Goal: Information Seeking & Learning: Learn about a topic

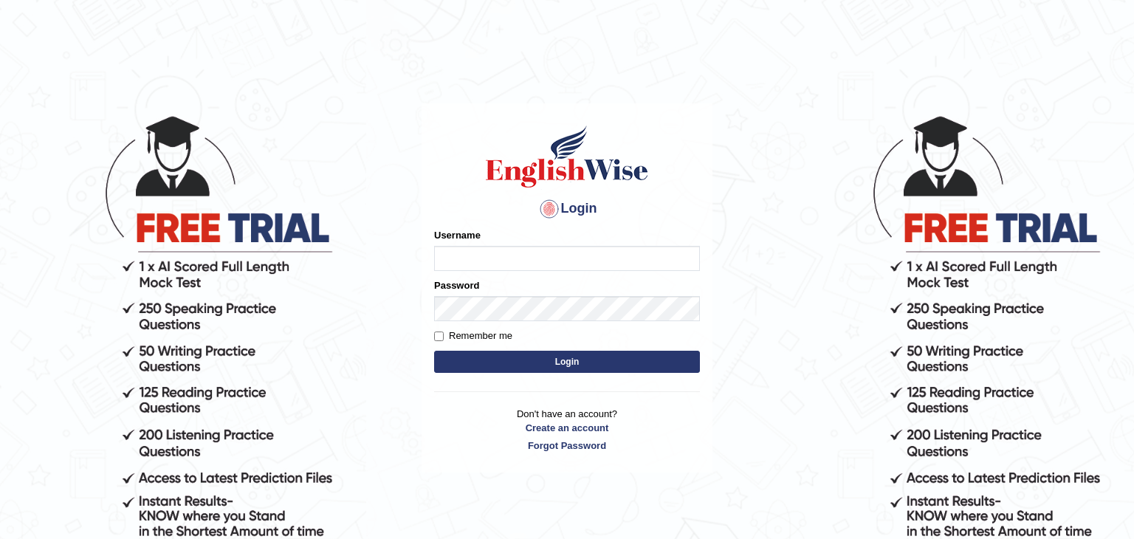
type input "Monia74"
click at [609, 362] on button "Login" at bounding box center [567, 362] width 266 height 22
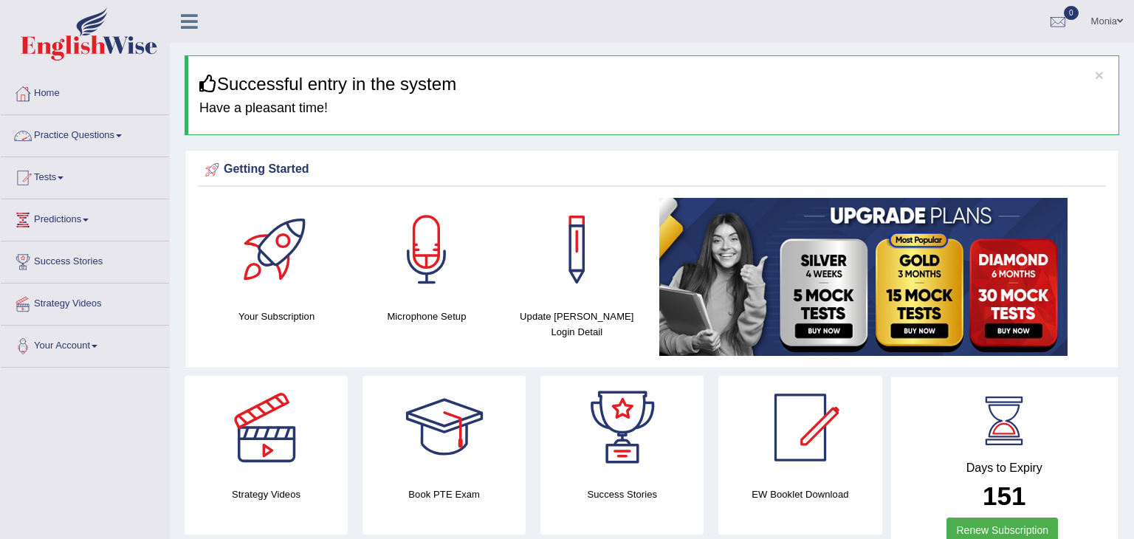
click at [122, 136] on span at bounding box center [119, 135] width 6 height 3
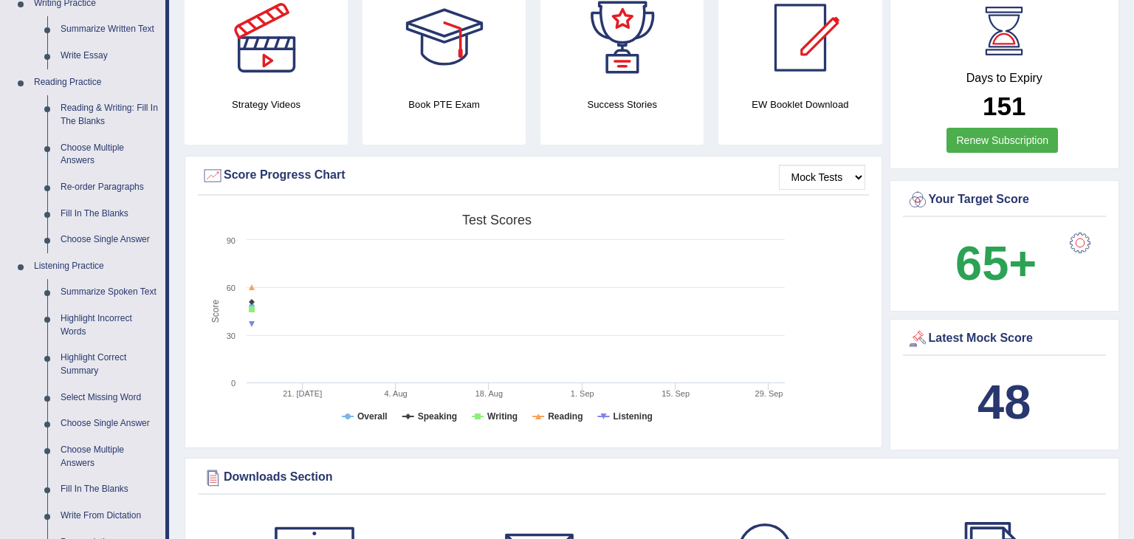
scroll to position [394, 0]
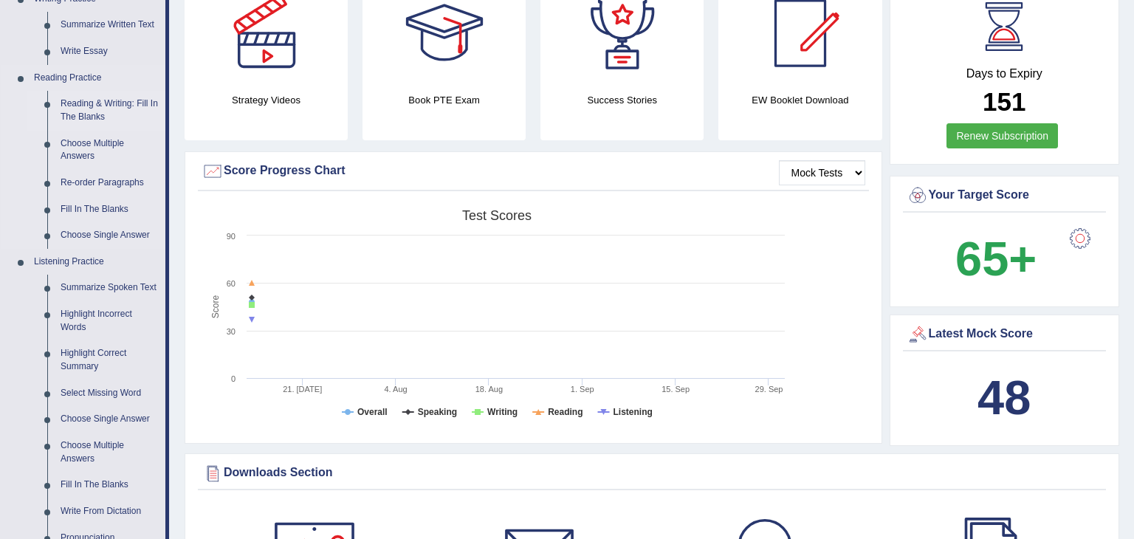
click at [131, 97] on link "Reading & Writing: Fill In The Blanks" at bounding box center [110, 110] width 112 height 39
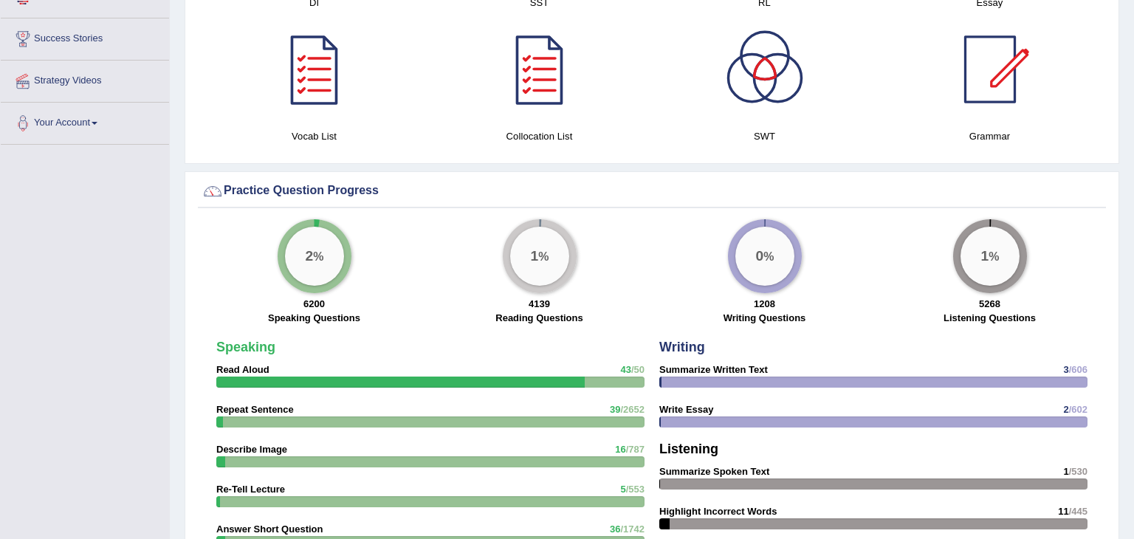
scroll to position [1013, 0]
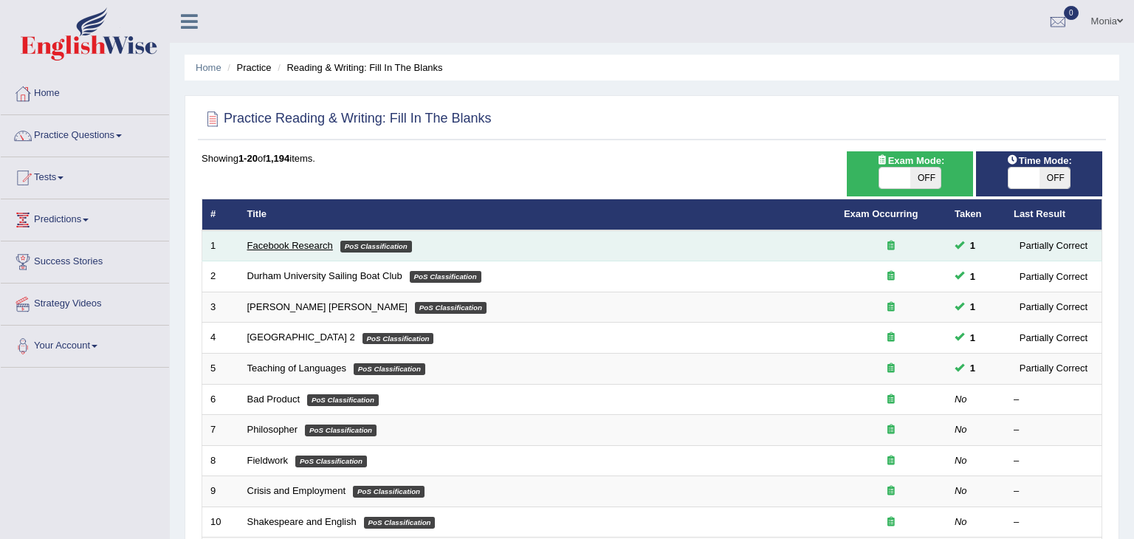
click at [292, 244] on link "Facebook Research" at bounding box center [290, 245] width 86 height 11
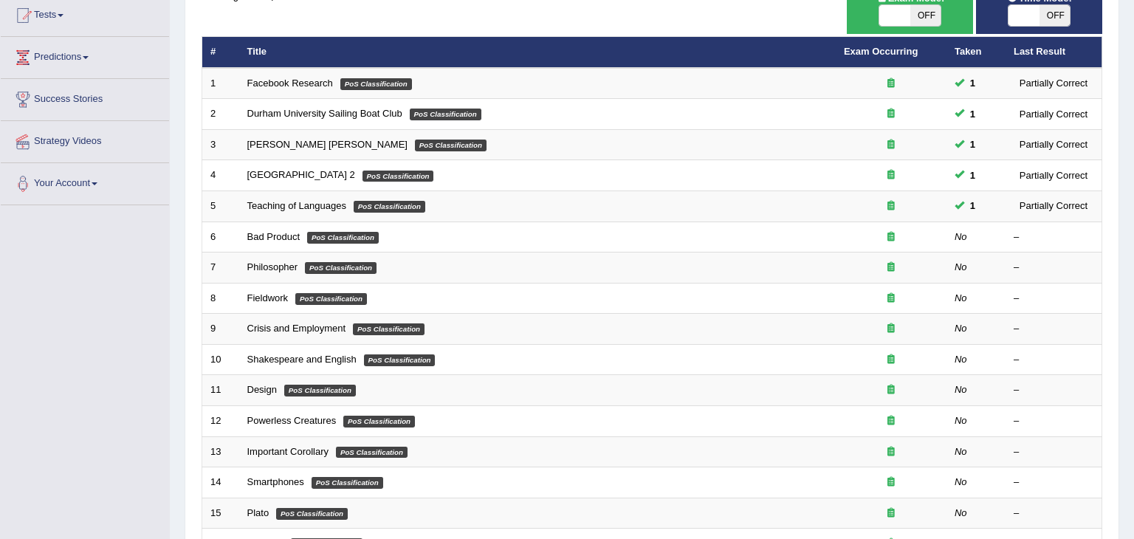
scroll to position [171, 0]
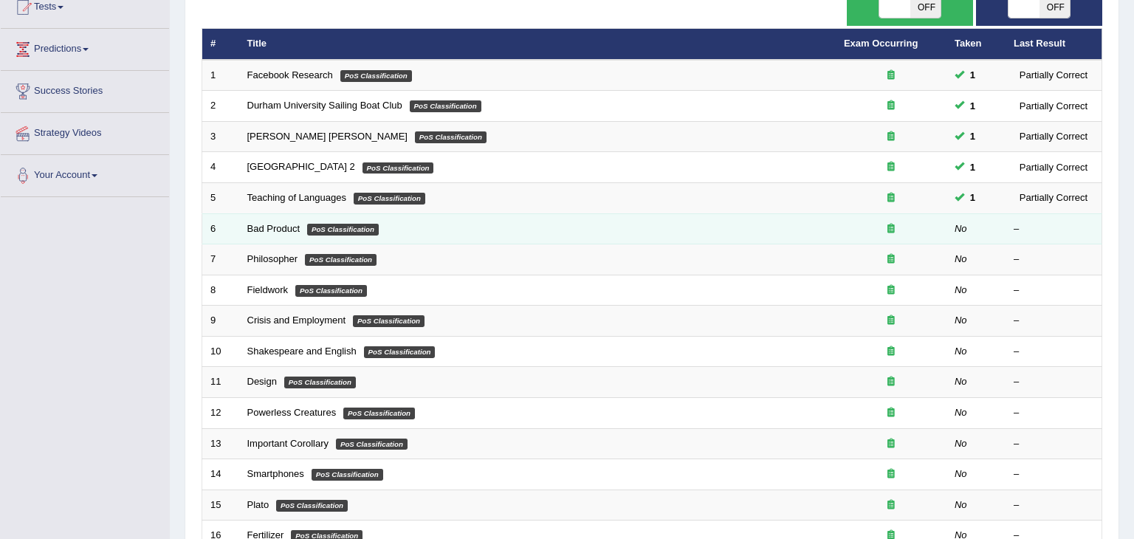
click at [307, 225] on em "PoS Classification" at bounding box center [343, 230] width 72 height 12
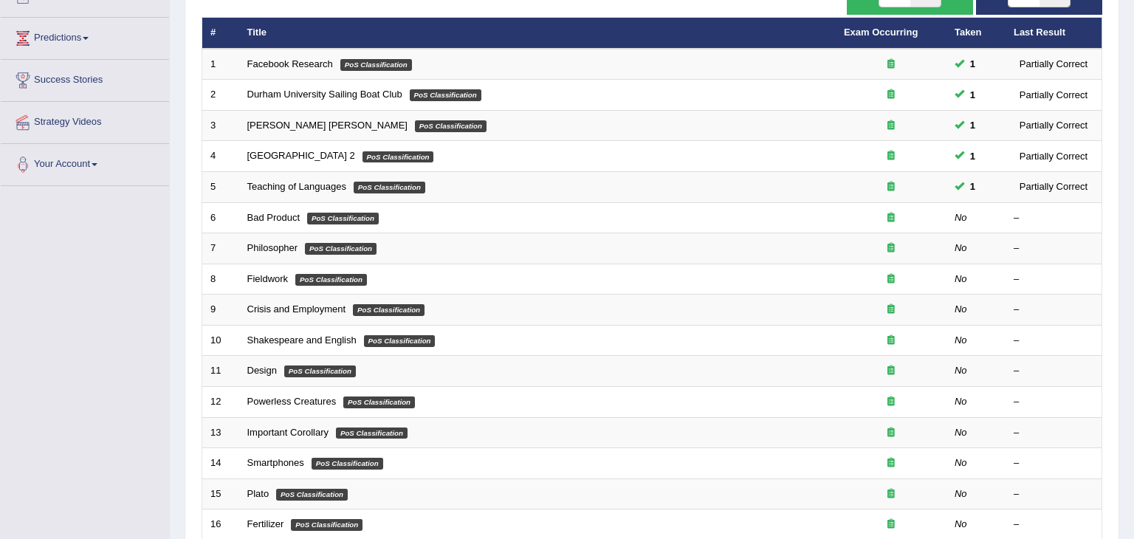
scroll to position [177, 0]
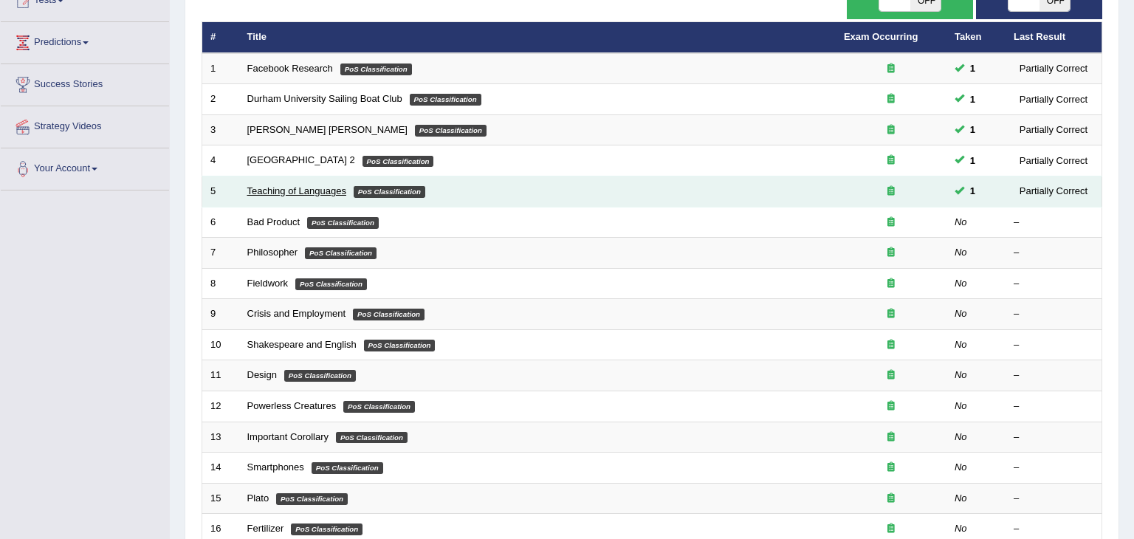
click at [266, 192] on link "Teaching of Languages" at bounding box center [296, 190] width 99 height 11
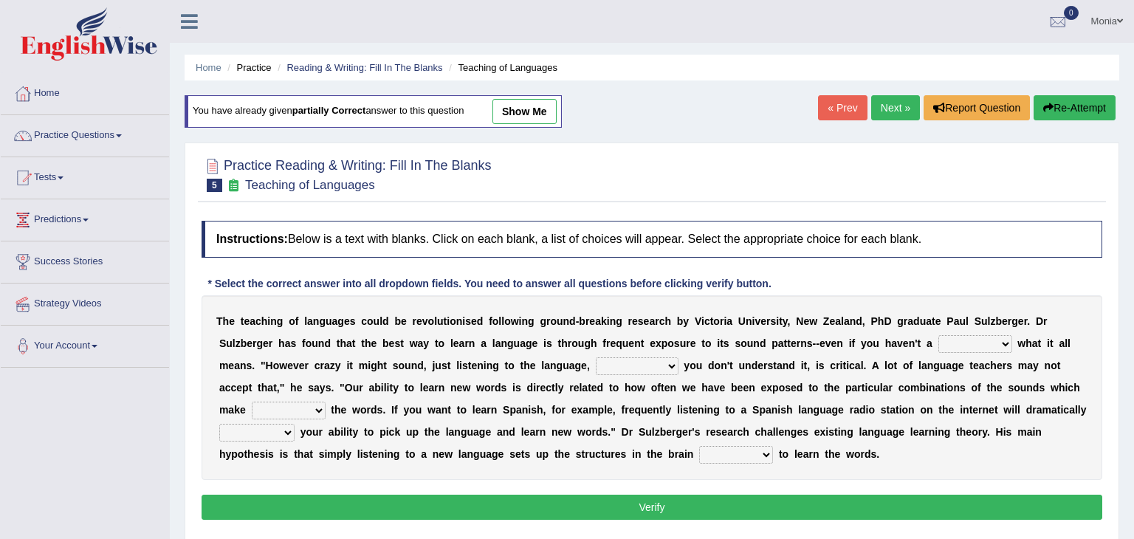
click at [939, 342] on select "dew claw clue due" at bounding box center [976, 344] width 74 height 18
select select "clue"
click at [939, 335] on select "dew claw clue due" at bounding box center [976, 344] width 74 height 18
click at [679, 366] on b at bounding box center [682, 366] width 6 height 12
click at [596, 363] on select "but also all together even though if so" at bounding box center [637, 366] width 83 height 18
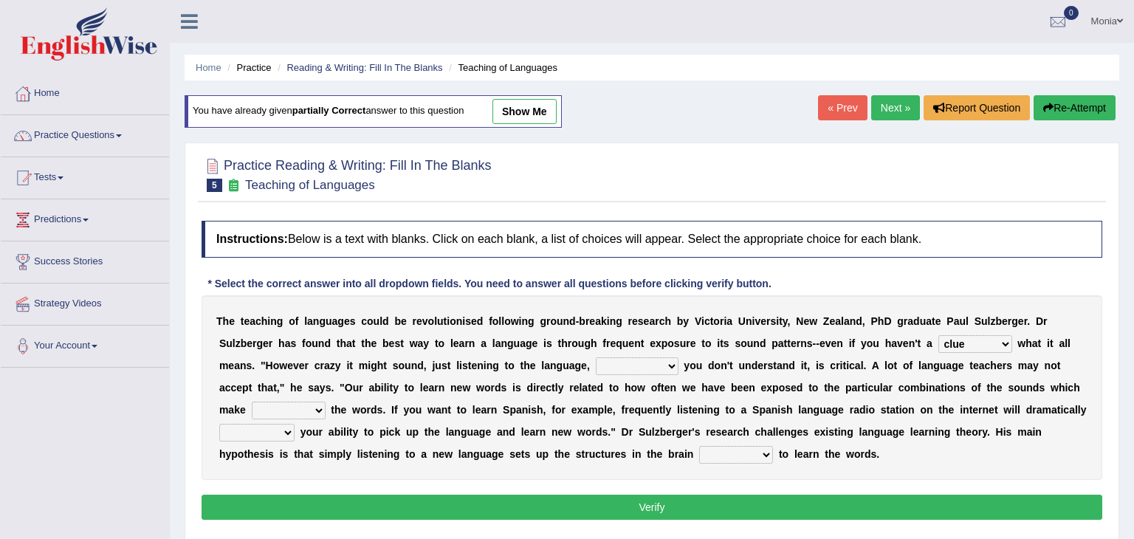
select select "even though"
click at [596, 357] on select "but also all together even though if so" at bounding box center [637, 366] width 83 height 18
click at [679, 363] on b at bounding box center [682, 366] width 6 height 12
click at [596, 360] on select "but also all together even though if so" at bounding box center [637, 366] width 83 height 18
click at [596, 357] on select "but also all together even though if so" at bounding box center [637, 366] width 83 height 18
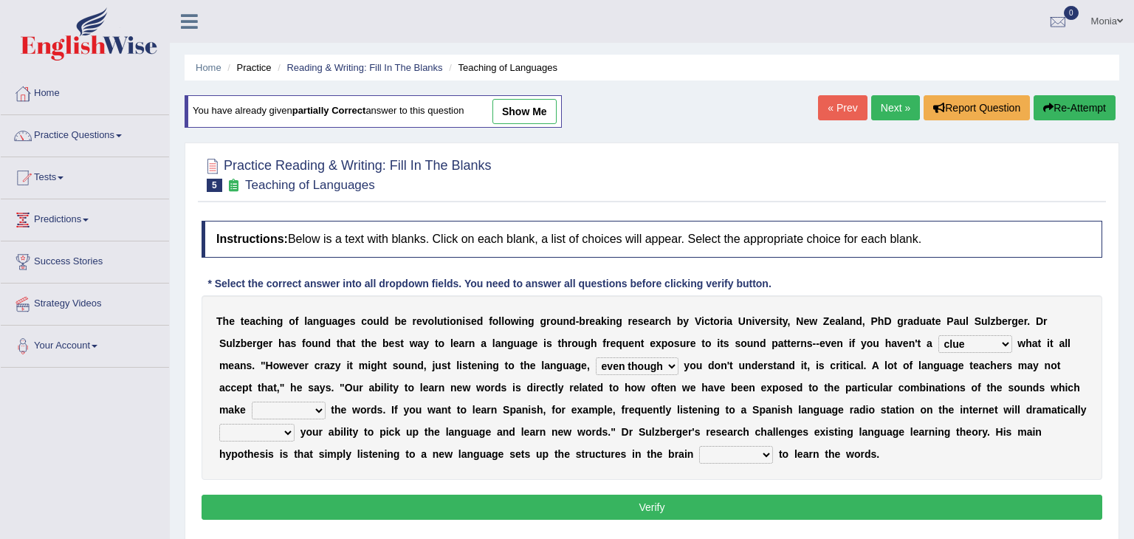
click at [326, 402] on select "down up of on" at bounding box center [289, 411] width 74 height 18
select select "up"
click at [326, 402] on select "down up of on" at bounding box center [289, 411] width 74 height 18
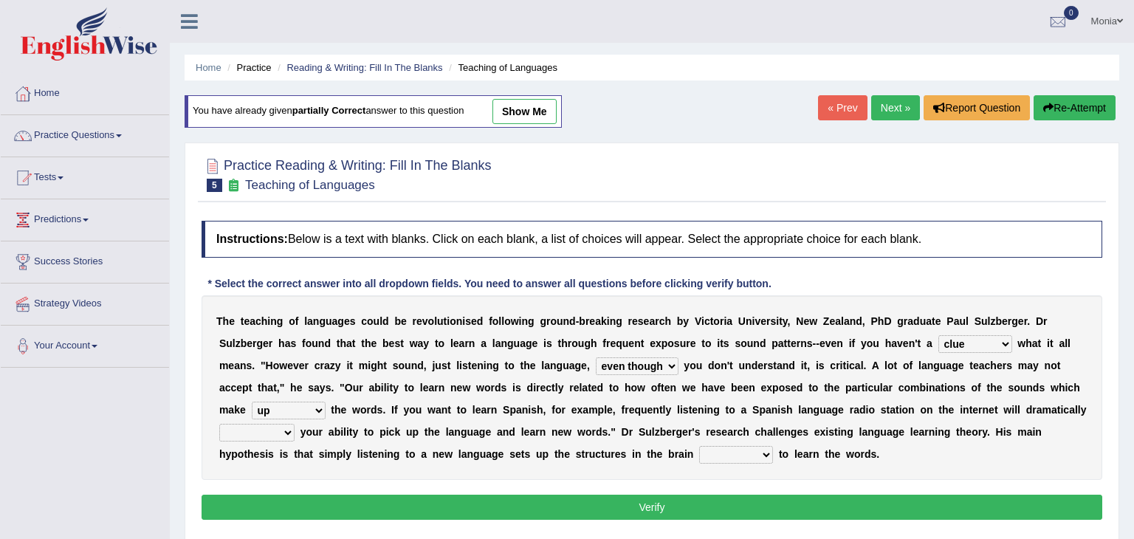
click at [295, 424] on select "evaluate exaggerate describe boost" at bounding box center [256, 433] width 75 height 18
select select "boost"
click at [295, 424] on select "evaluate exaggerate describe boost" at bounding box center [256, 433] width 75 height 18
click at [699, 451] on select "requiring required directed to require" at bounding box center [736, 455] width 74 height 18
click at [699, 446] on select "requiring required directed to require" at bounding box center [736, 455] width 74 height 18
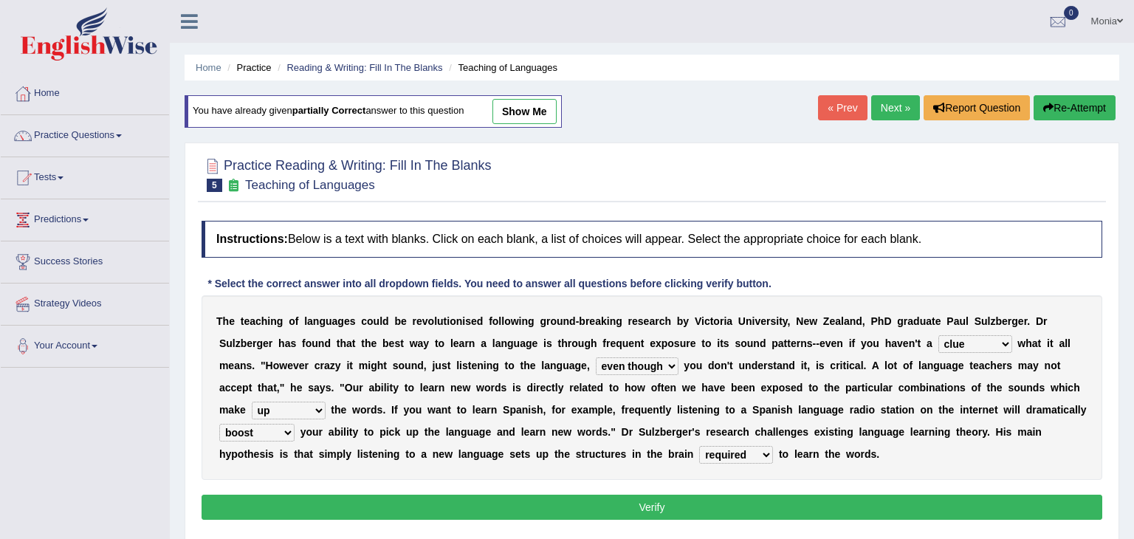
click at [699, 450] on select "requiring required directed to require" at bounding box center [736, 455] width 74 height 18
select select "directed"
click at [699, 446] on select "requiring required directed to require" at bounding box center [736, 455] width 74 height 18
click at [699, 449] on select "requiring required directed to require" at bounding box center [736, 455] width 74 height 18
click at [368, 466] on div "T h e t e a c h i n g o f l a n g u a g e s c o u l d b e r e v o l u t i o n i…" at bounding box center [652, 387] width 901 height 185
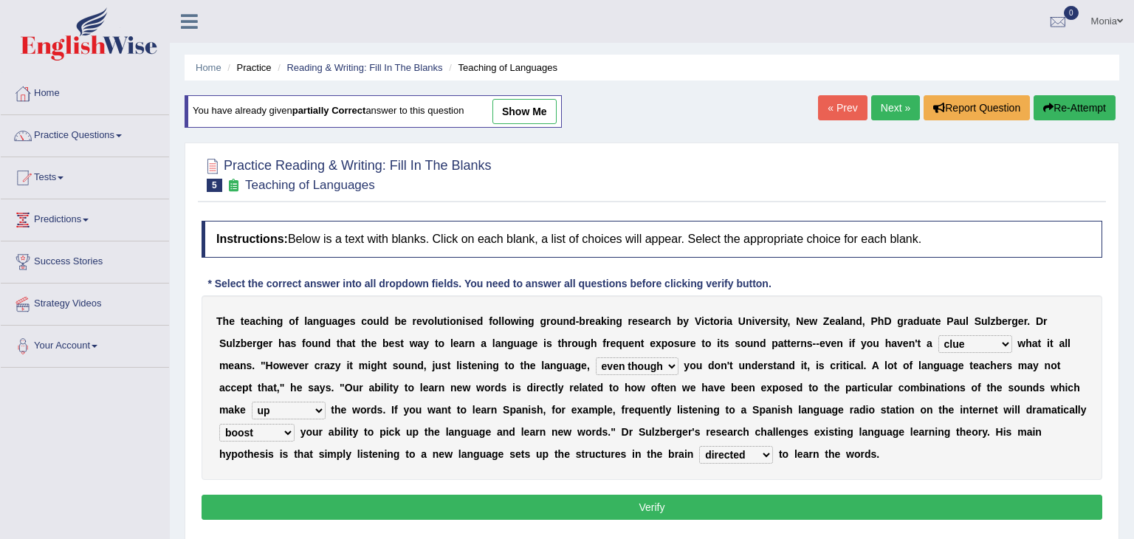
click at [464, 507] on button "Verify" at bounding box center [652, 507] width 901 height 25
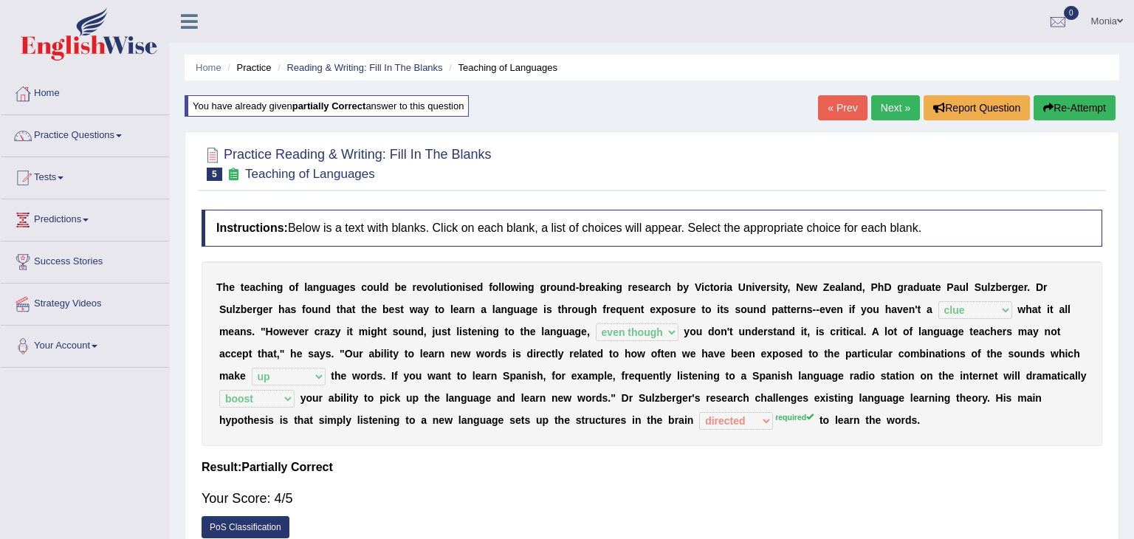
click at [884, 109] on link "Next »" at bounding box center [895, 107] width 49 height 25
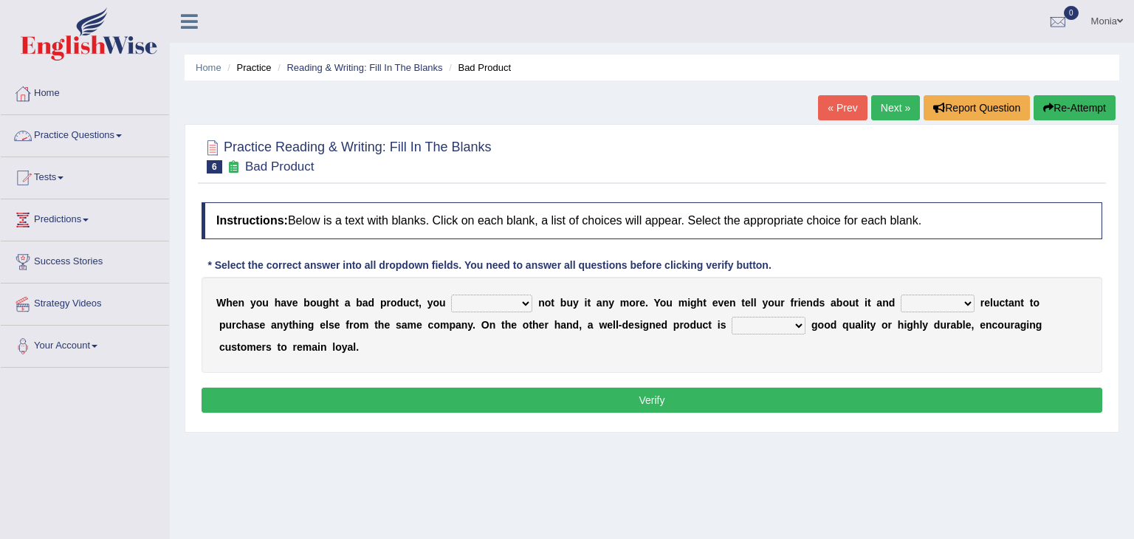
click at [112, 134] on link "Practice Questions" at bounding box center [85, 133] width 168 height 37
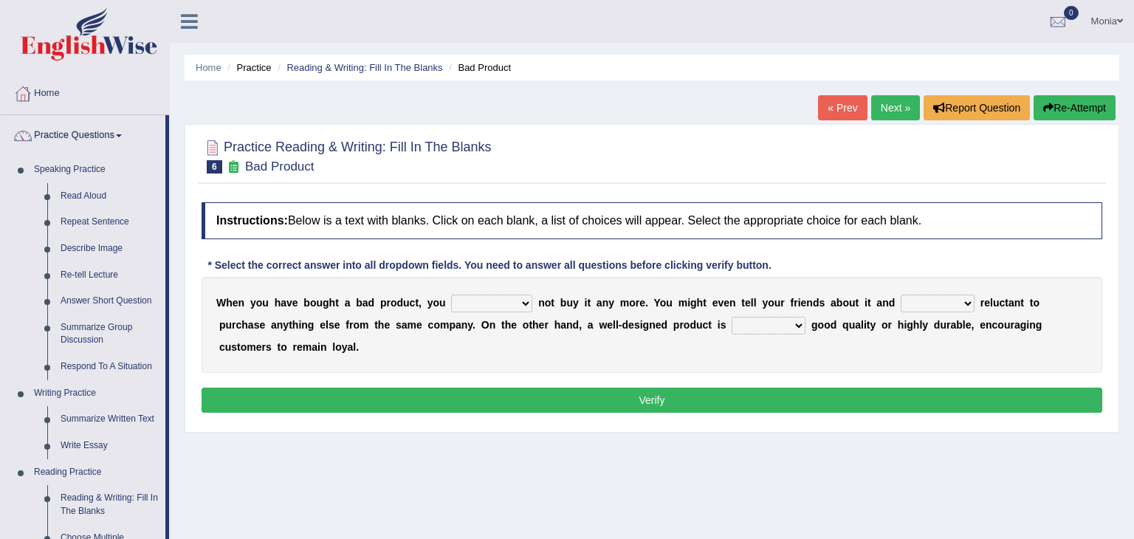
click at [499, 301] on select "would have should have should" at bounding box center [491, 304] width 81 height 18
select select "should"
click at [451, 295] on select "would have should have should" at bounding box center [491, 304] width 81 height 18
click at [917, 306] on select "is are be being" at bounding box center [938, 304] width 74 height 18
select select "be"
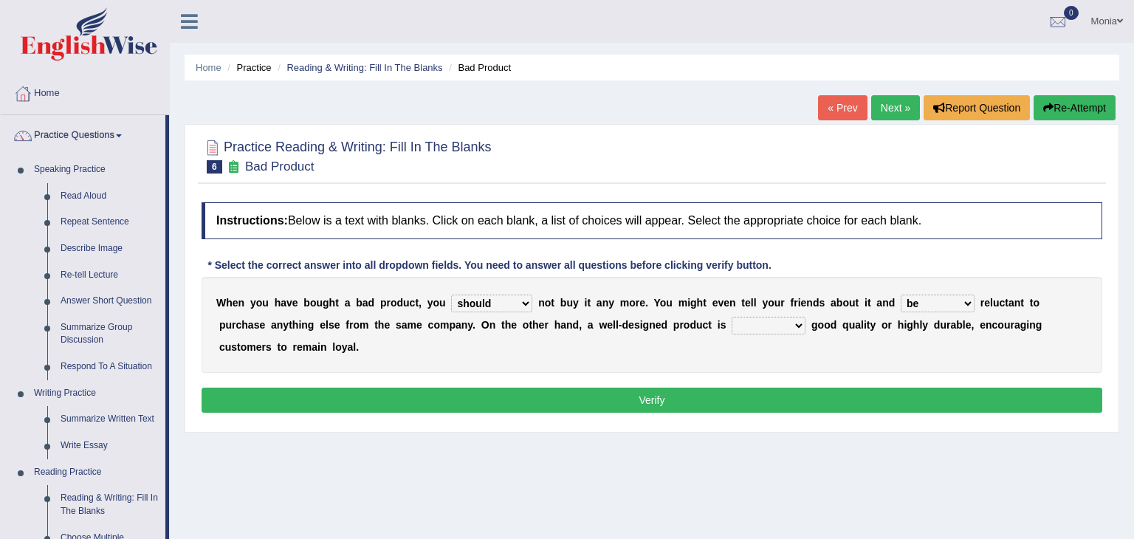
click at [901, 295] on select "is are be being" at bounding box center [938, 304] width 74 height 18
click at [919, 303] on select "is are be being" at bounding box center [938, 304] width 74 height 18
click at [901, 295] on select "is are be being" at bounding box center [938, 304] width 74 height 18
click at [732, 327] on select "both also neither either" at bounding box center [769, 326] width 74 height 18
select select "either"
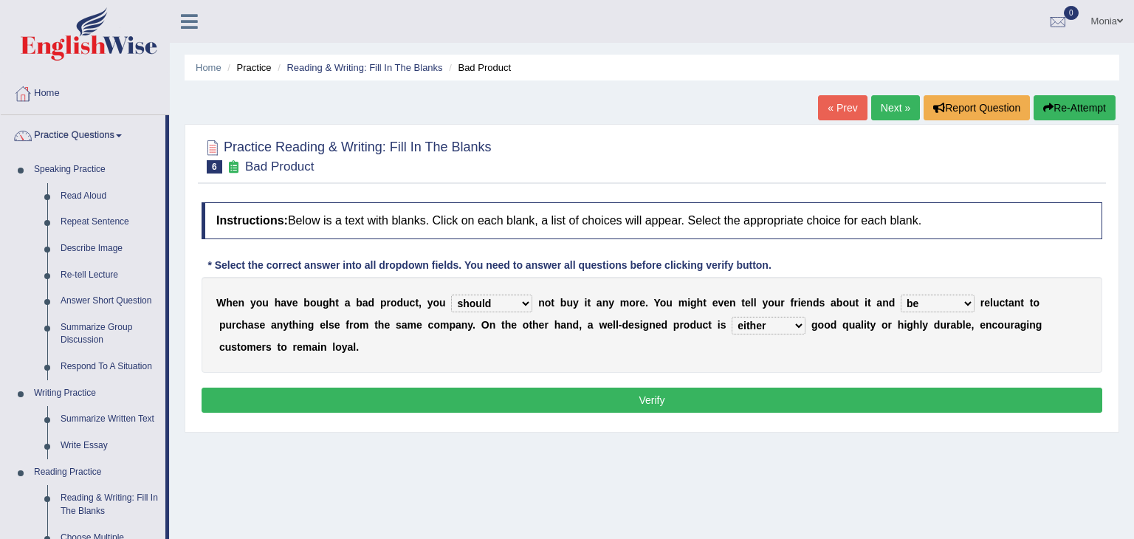
click at [732, 317] on select "both also neither either" at bounding box center [769, 326] width 74 height 18
click at [662, 388] on button "Verify" at bounding box center [652, 400] width 901 height 25
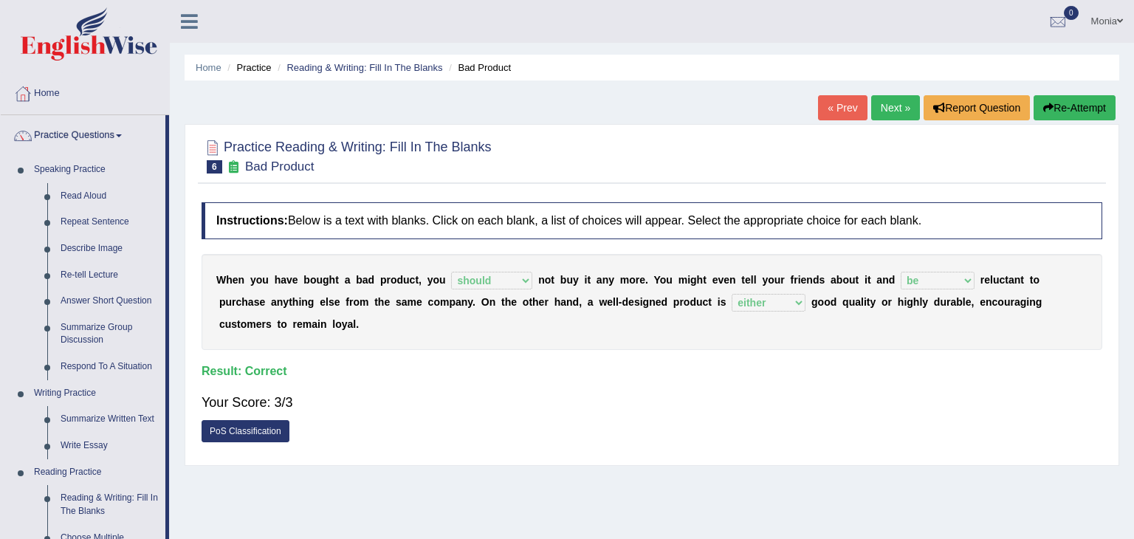
click at [894, 113] on link "Next »" at bounding box center [895, 107] width 49 height 25
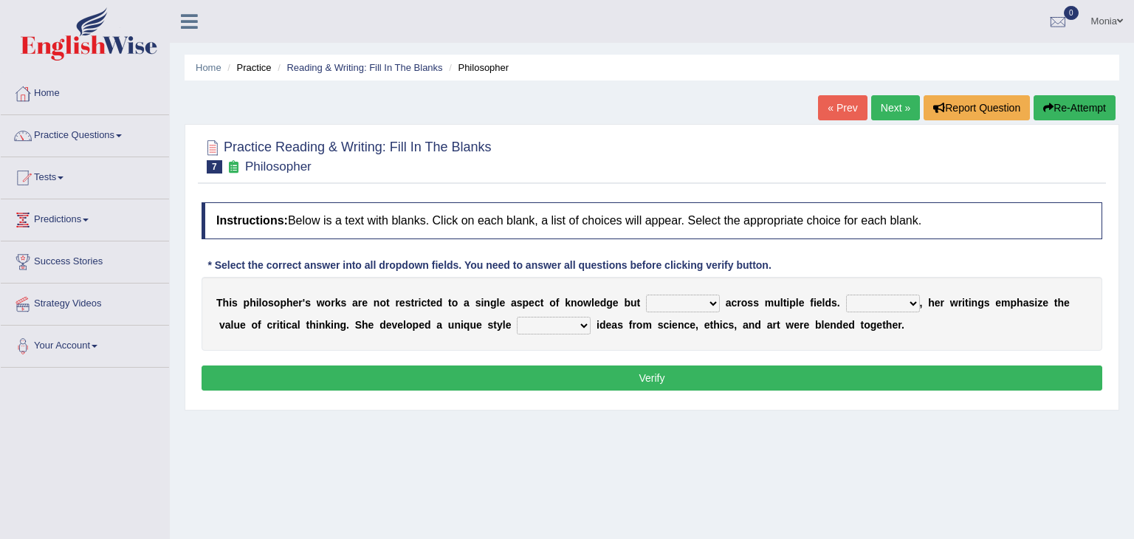
click at [720, 298] on b at bounding box center [723, 303] width 6 height 12
click at [659, 436] on div "Home Practice Reading & Writing: Fill In The Blanks Philosopher « Prev Next » R…" at bounding box center [652, 369] width 965 height 739
click at [679, 298] on select "constrain contain assemble extend" at bounding box center [683, 304] width 74 height 18
select select "extend"
click at [646, 295] on select "constrain contain assemble extend" at bounding box center [683, 304] width 74 height 18
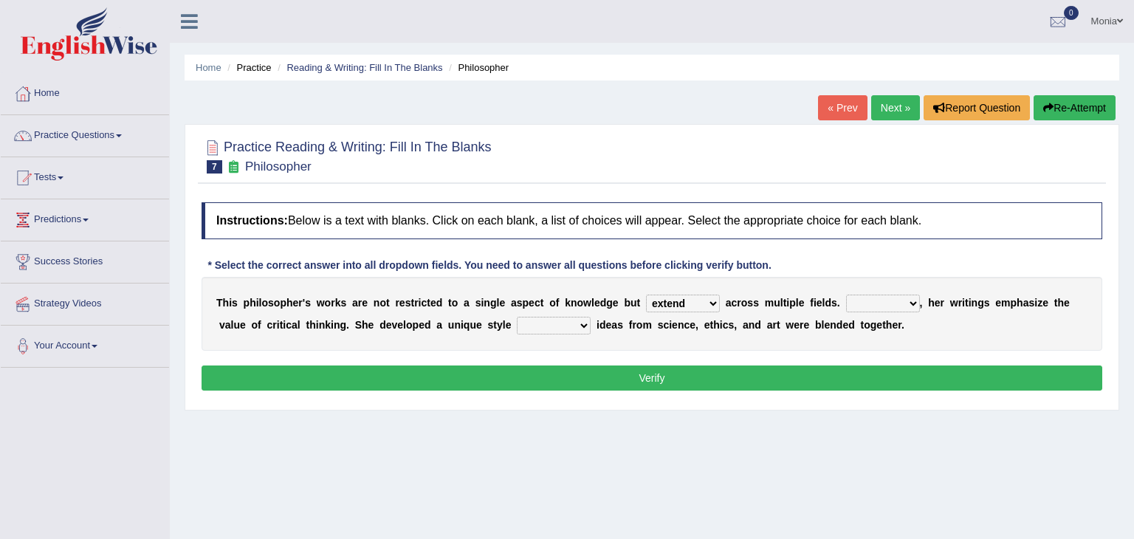
click at [866, 301] on select "Rather So Moreover Likely" at bounding box center [883, 304] width 74 height 18
select select "Moreover"
click at [846, 295] on select "Rather So Moreover Likely" at bounding box center [883, 304] width 74 height 18
click at [521, 323] on select "in that that which in which" at bounding box center [554, 326] width 74 height 18
select select "in which"
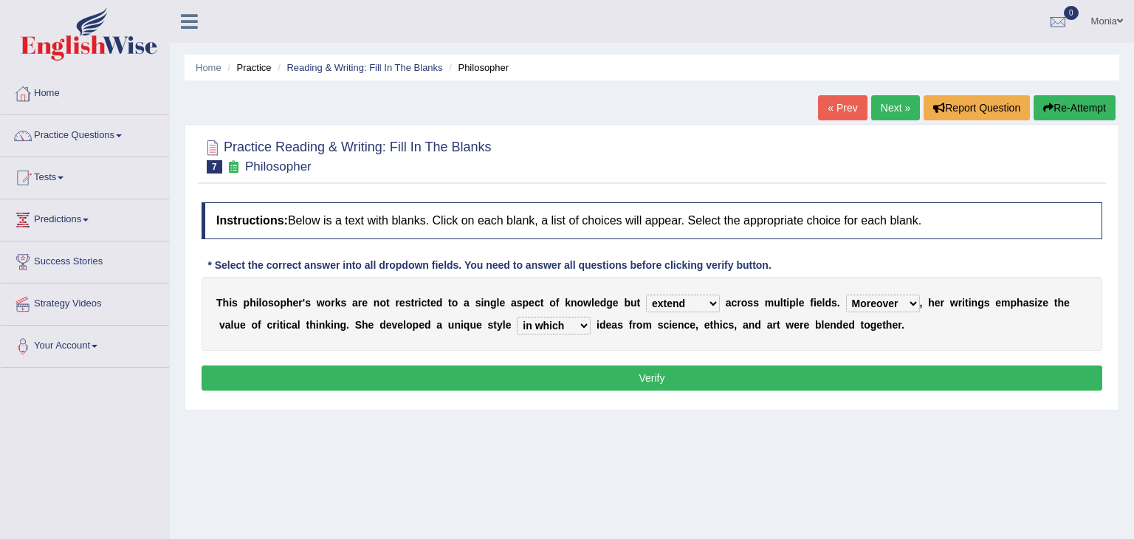
click at [517, 317] on select "in that that which in which" at bounding box center [554, 326] width 74 height 18
click at [674, 371] on button "Verify" at bounding box center [652, 378] width 901 height 25
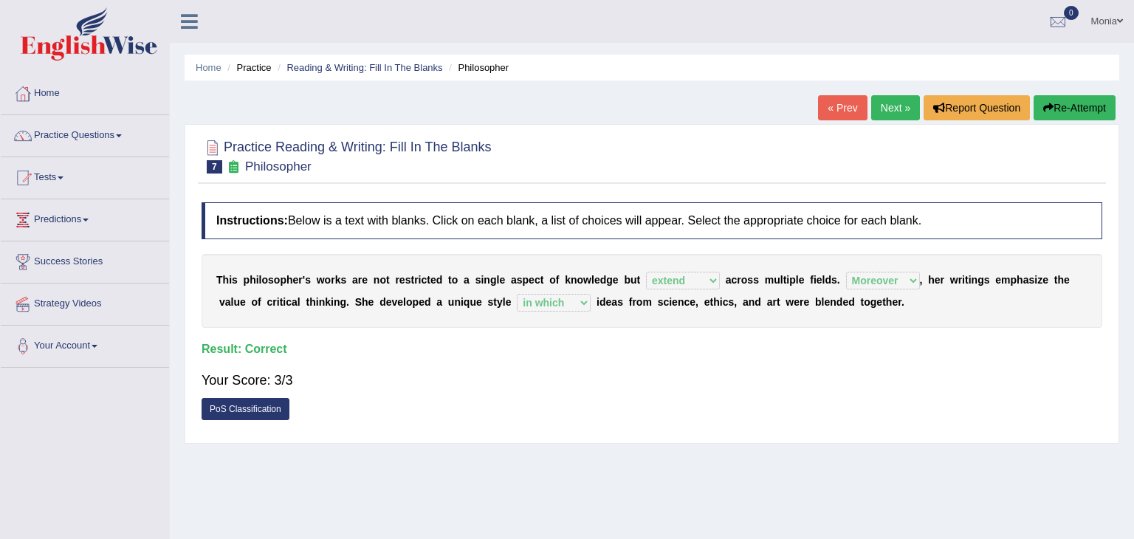
click at [892, 112] on link "Next »" at bounding box center [895, 107] width 49 height 25
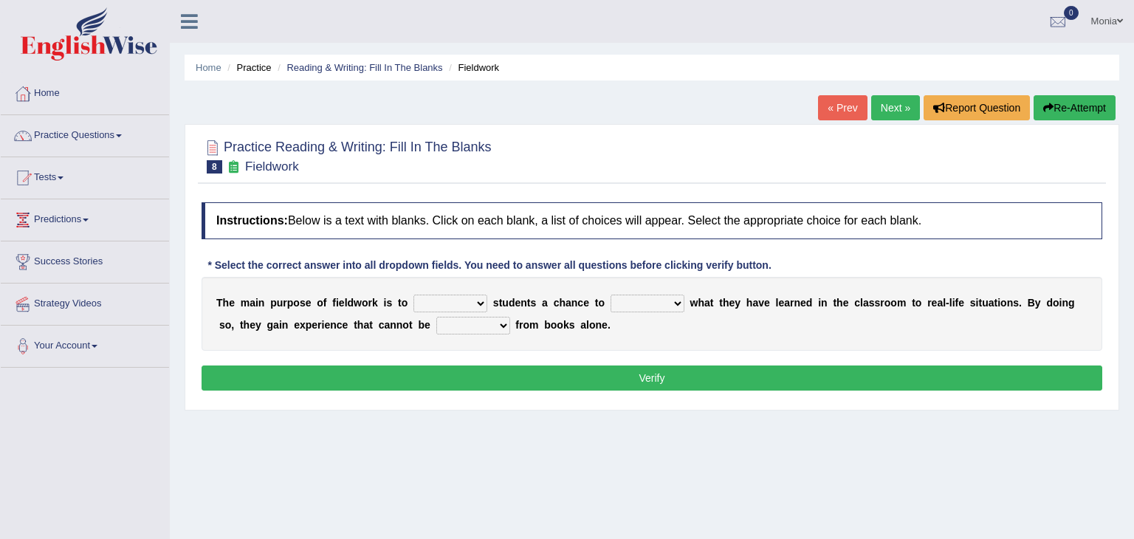
click at [471, 300] on select "resemble stow rave offer" at bounding box center [451, 304] width 74 height 18
select select "offer"
click at [414, 295] on select "resemble stow rave offer" at bounding box center [451, 304] width 74 height 18
click at [651, 300] on select "compare align apply dismount" at bounding box center [648, 304] width 74 height 18
select select "apply"
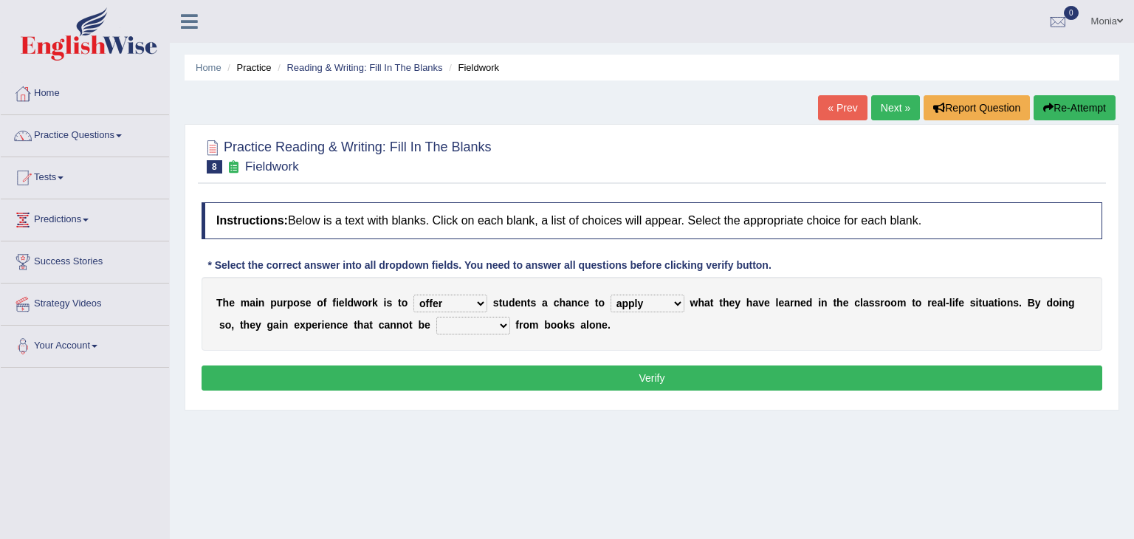
click at [611, 295] on select "compare align apply dismount" at bounding box center [648, 304] width 74 height 18
click at [437, 325] on select "originated prepared obtained touted" at bounding box center [473, 326] width 74 height 18
select select "touted"
click at [436, 317] on select "originated prepared obtained touted" at bounding box center [473, 326] width 74 height 18
click at [634, 382] on button "Verify" at bounding box center [652, 378] width 901 height 25
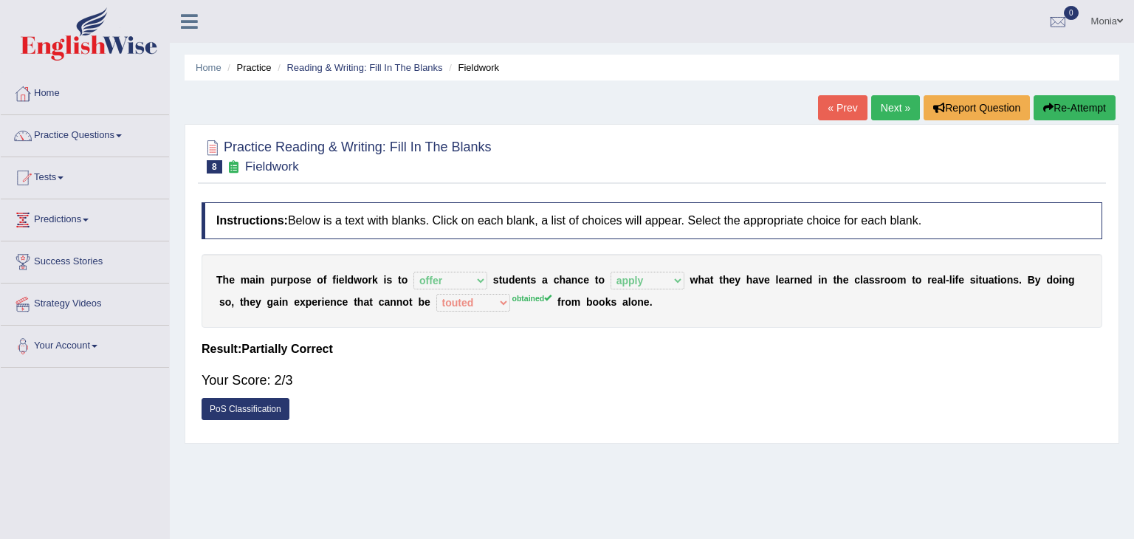
click at [894, 105] on link "Next »" at bounding box center [895, 107] width 49 height 25
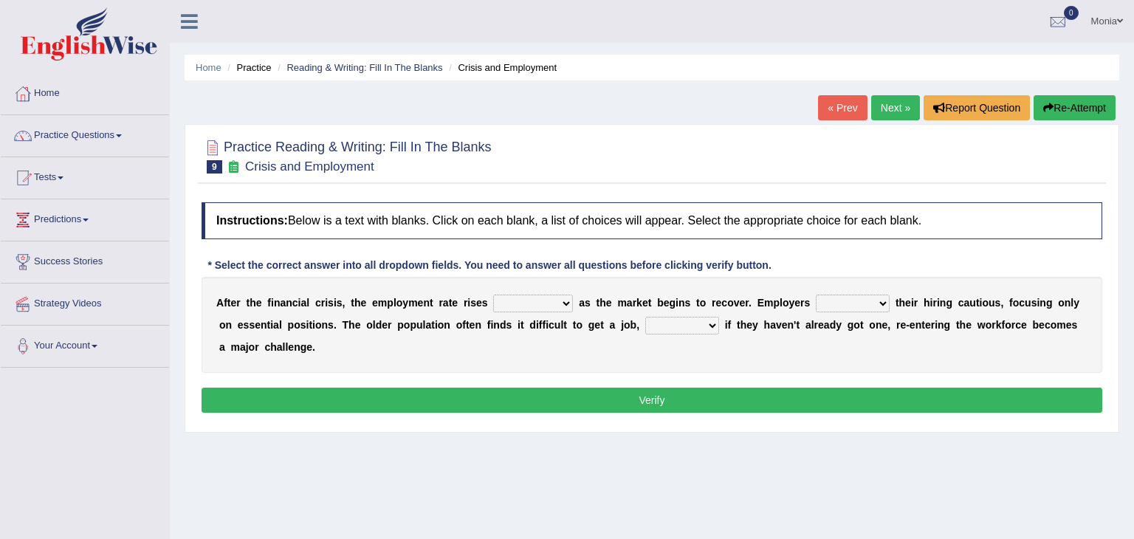
click at [547, 304] on select "normally conversely strenuously sharply" at bounding box center [533, 304] width 80 height 18
select select "sharply"
click at [493, 295] on select "normally conversely strenuously sharply" at bounding box center [533, 304] width 80 height 18
click at [846, 302] on select "keeping kept keep are kept" at bounding box center [853, 304] width 74 height 18
select select "keep"
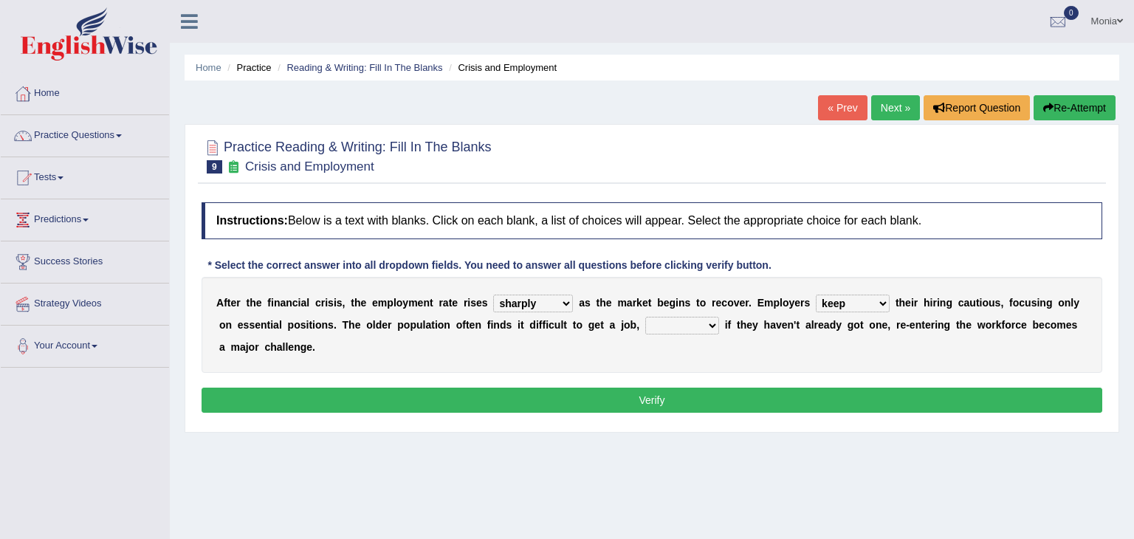
click at [816, 295] on select "keeping kept keep are kept" at bounding box center [853, 304] width 74 height 18
click at [543, 301] on select "normally conversely strenuously sharply" at bounding box center [533, 304] width 80 height 18
click at [600, 355] on div "A f t e r t h e f i n a n c i a l c r i s i s , t h e e m p l o y m e n t r a t…" at bounding box center [652, 325] width 901 height 96
click at [668, 326] on select "although while then because" at bounding box center [682, 326] width 74 height 18
select select "because"
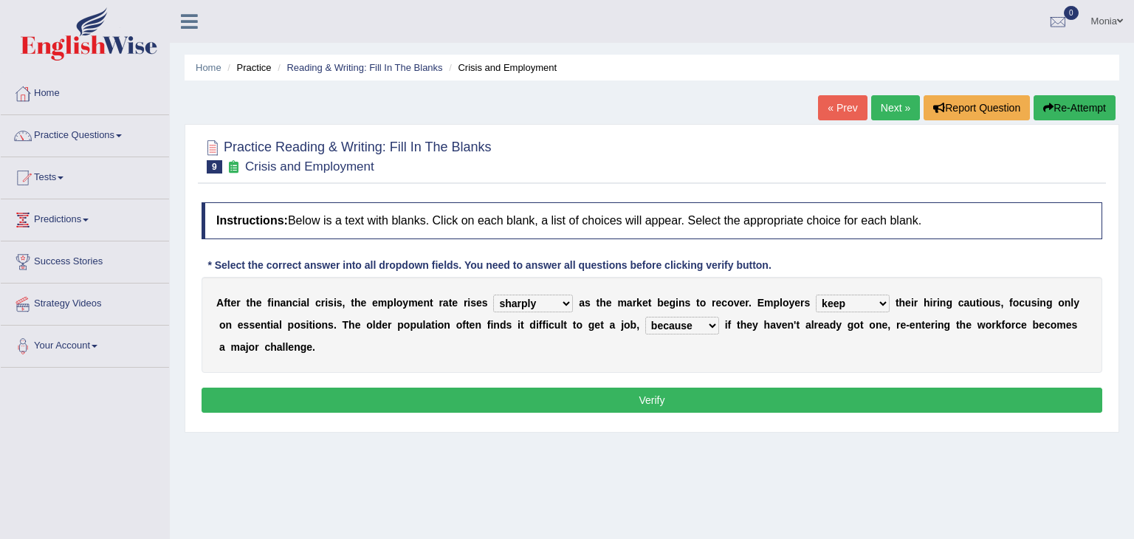
click at [645, 317] on select "although while then because" at bounding box center [682, 326] width 74 height 18
click at [544, 302] on select "normally conversely strenuously sharply" at bounding box center [533, 304] width 80 height 18
click at [641, 447] on div "Home Practice Reading & Writing: Fill In The Blanks Crisis and Employment « Pre…" at bounding box center [652, 369] width 965 height 739
click at [654, 397] on button "Verify" at bounding box center [652, 400] width 901 height 25
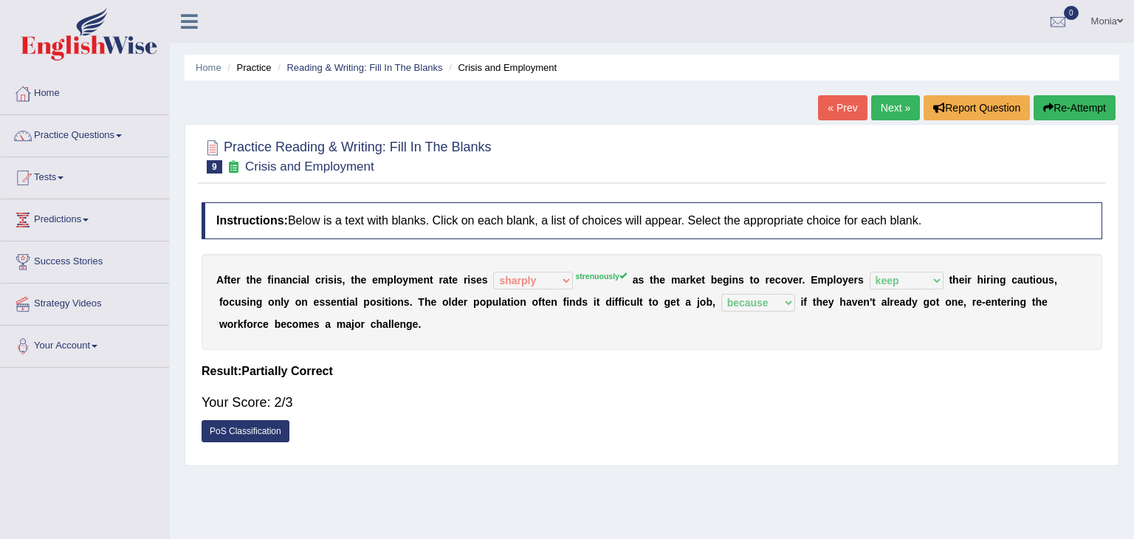
click at [654, 397] on div "Your Score: 2/3" at bounding box center [652, 402] width 901 height 35
click at [891, 106] on link "Next »" at bounding box center [895, 107] width 49 height 25
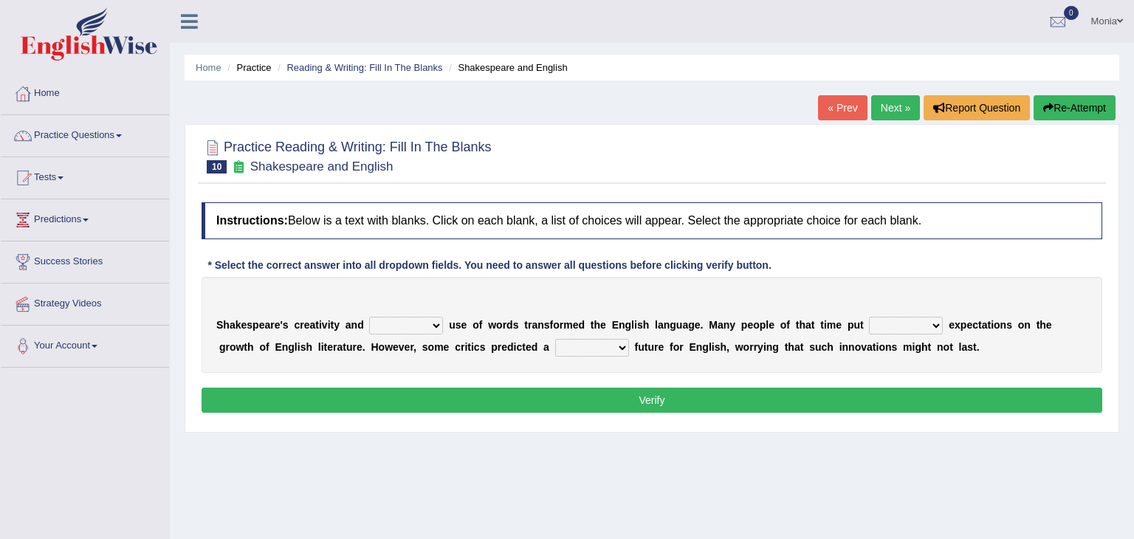
click at [421, 326] on select "idealized intensive fancied inventive" at bounding box center [406, 326] width 74 height 18
select select "inventive"
click at [369, 317] on select "idealized intensive fancied inventive" at bounding box center [406, 326] width 74 height 18
click at [901, 320] on select "wide much high more" at bounding box center [906, 326] width 74 height 18
select select "high"
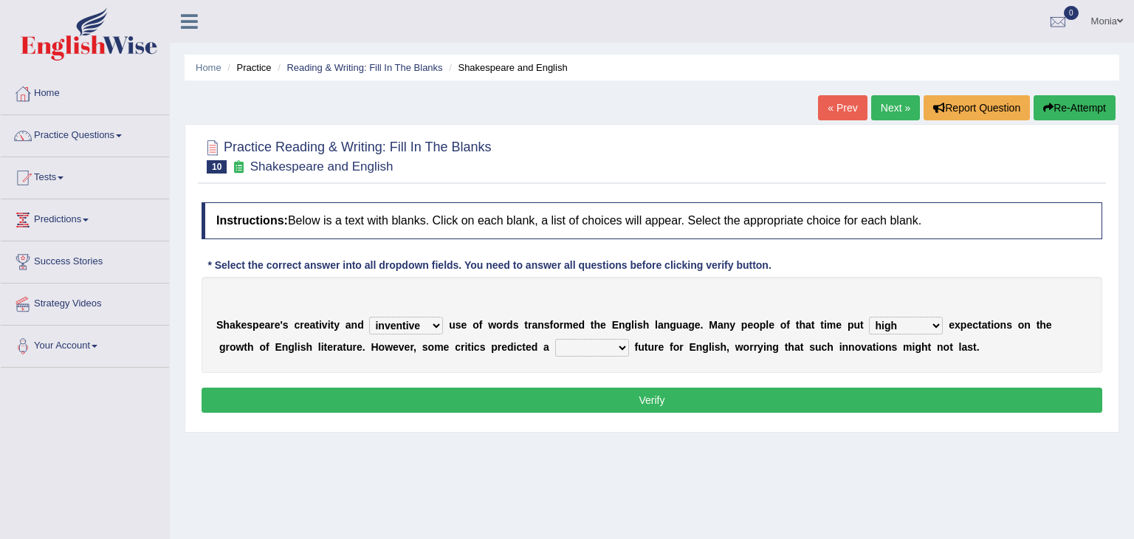
click at [869, 317] on select "wide much high more" at bounding box center [906, 326] width 74 height 18
click at [555, 351] on select "monetary promising irresistible daunting" at bounding box center [592, 348] width 74 height 18
select select "daunting"
click at [555, 339] on select "monetary promising irresistible daunting" at bounding box center [592, 348] width 74 height 18
click at [629, 403] on button "Verify" at bounding box center [652, 400] width 901 height 25
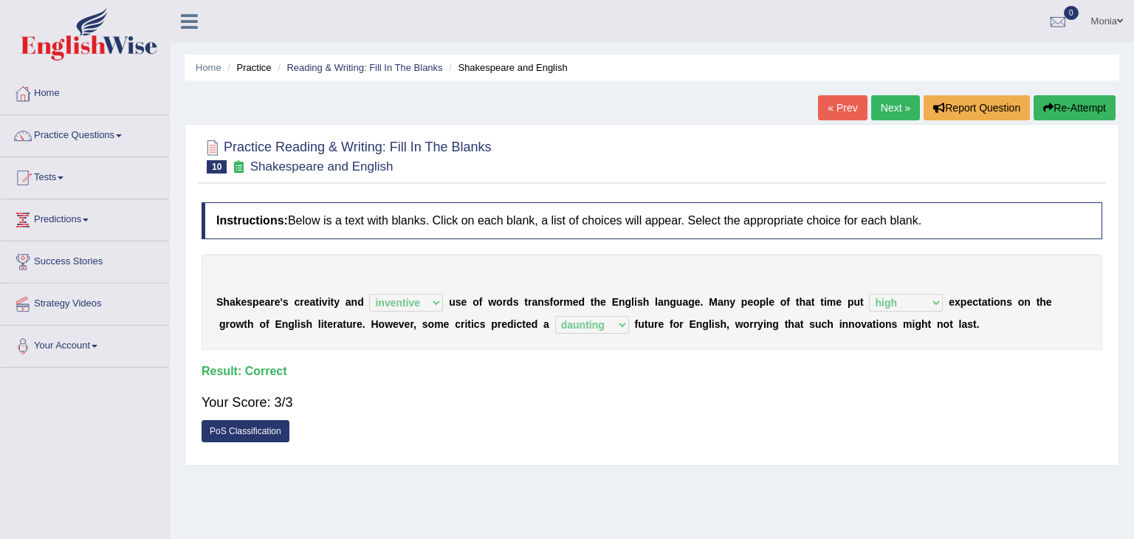
click at [894, 109] on link "Next »" at bounding box center [895, 107] width 49 height 25
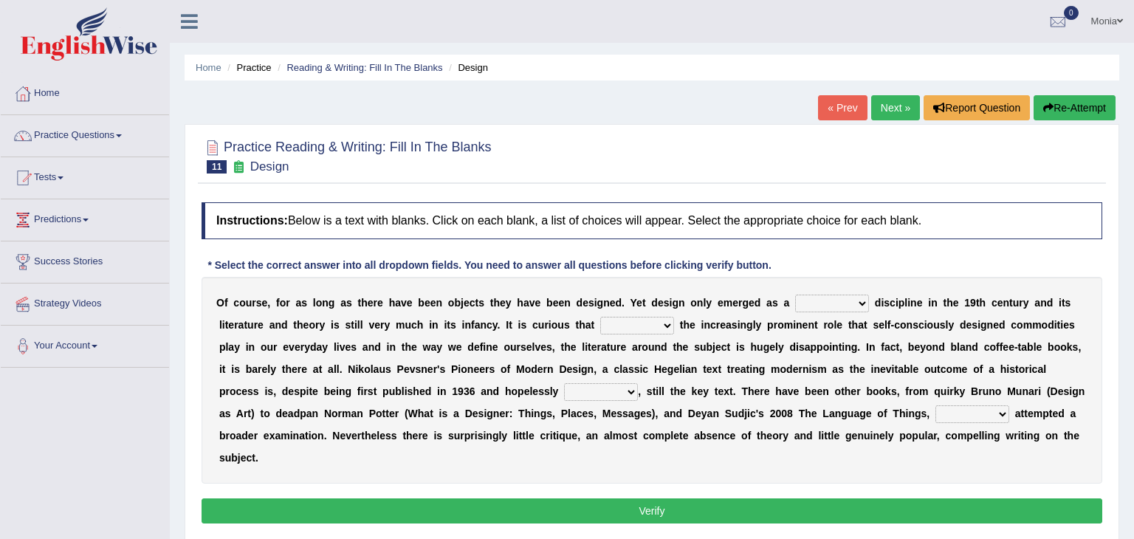
click at [814, 303] on select "bilateral ubiquitous foremost dedicated" at bounding box center [832, 304] width 74 height 18
select select "dedicated"
click at [795, 295] on select "bilateral ubiquitous foremost dedicated" at bounding box center [832, 304] width 74 height 18
click at [825, 301] on select "bilateral ubiquitous foremost dedicated" at bounding box center [832, 304] width 74 height 18
click at [852, 462] on div "Instructions: Below is a text with blanks. Click on each blank, a list of choic…" at bounding box center [652, 365] width 908 height 340
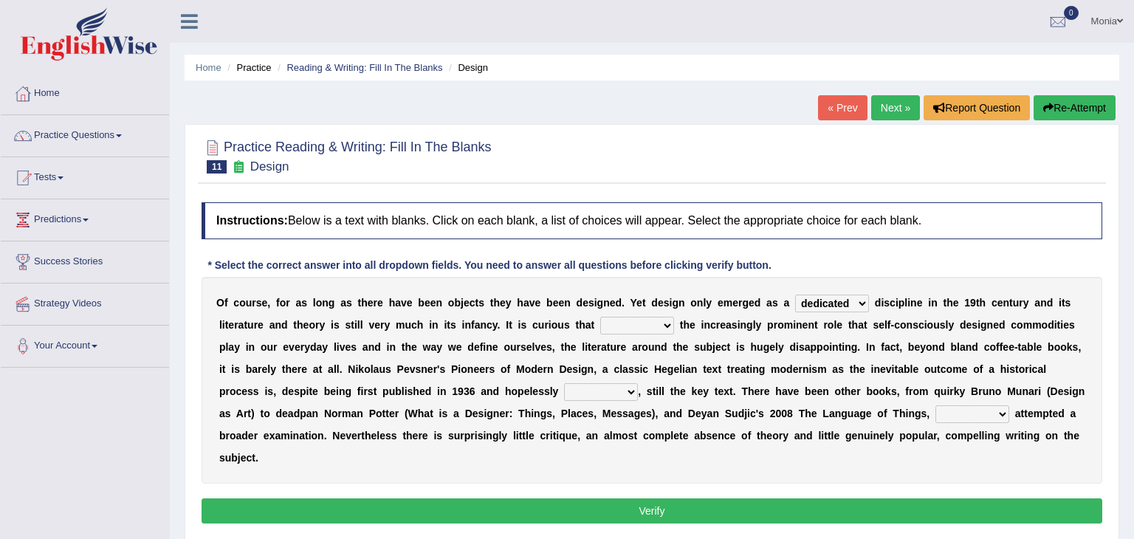
click at [600, 329] on select "since despite within through" at bounding box center [637, 326] width 74 height 18
select select "within"
click at [600, 317] on select "since despite within through" at bounding box center [637, 326] width 74 height 18
click at [564, 391] on select "dates dating date dated" at bounding box center [601, 392] width 74 height 18
select select "dated"
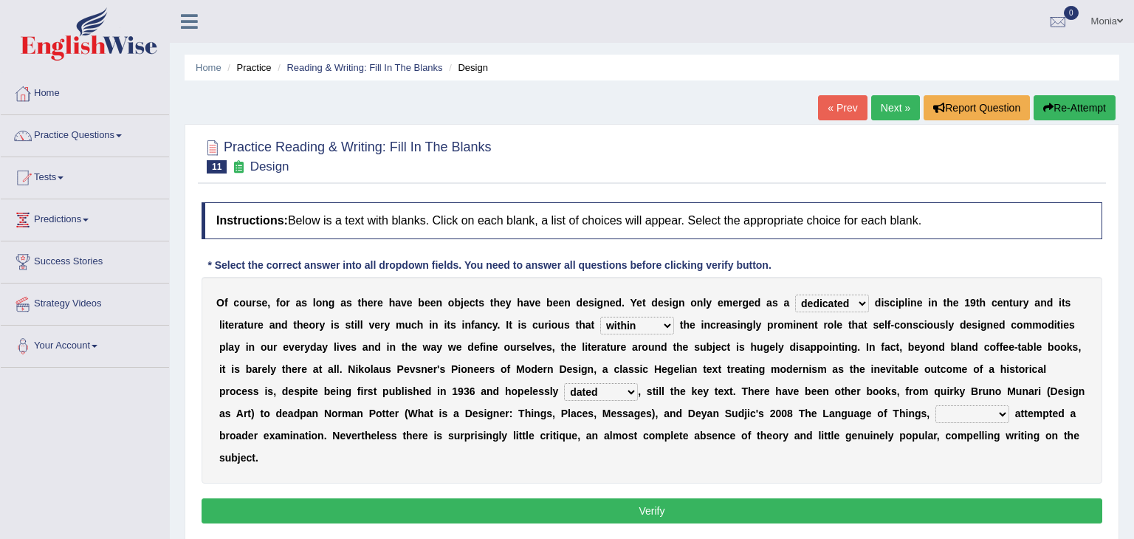
click at [564, 383] on select "dates dating date dated" at bounding box center [601, 392] width 74 height 18
click at [936, 414] on select "which then however as" at bounding box center [973, 414] width 74 height 18
select select "which"
click at [936, 405] on select "which then however as" at bounding box center [973, 414] width 74 height 18
click at [684, 499] on button "Verify" at bounding box center [652, 511] width 901 height 25
